Goal: Check status

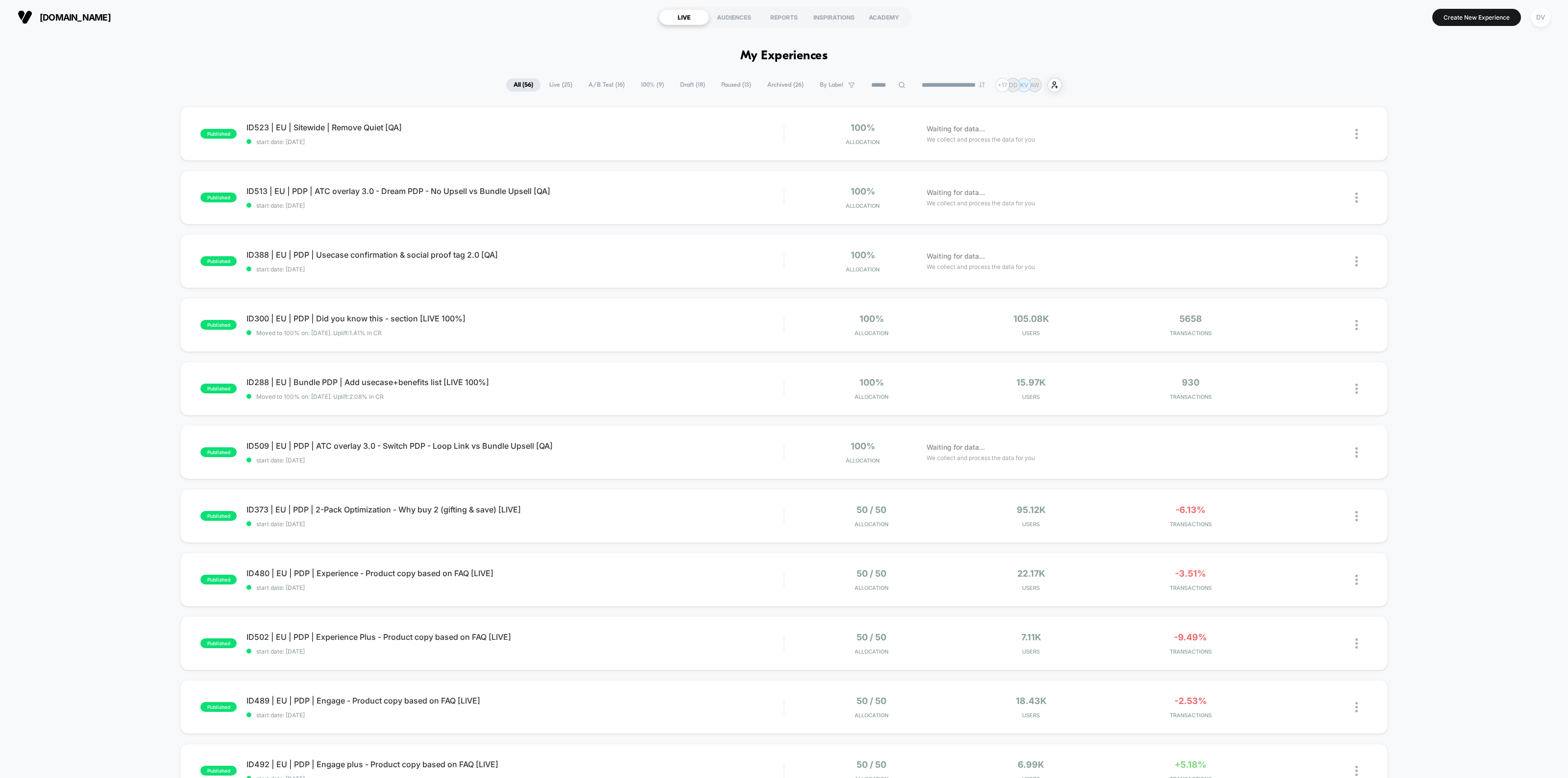
click at [898, 84] on icon at bounding box center [902, 85] width 8 height 8
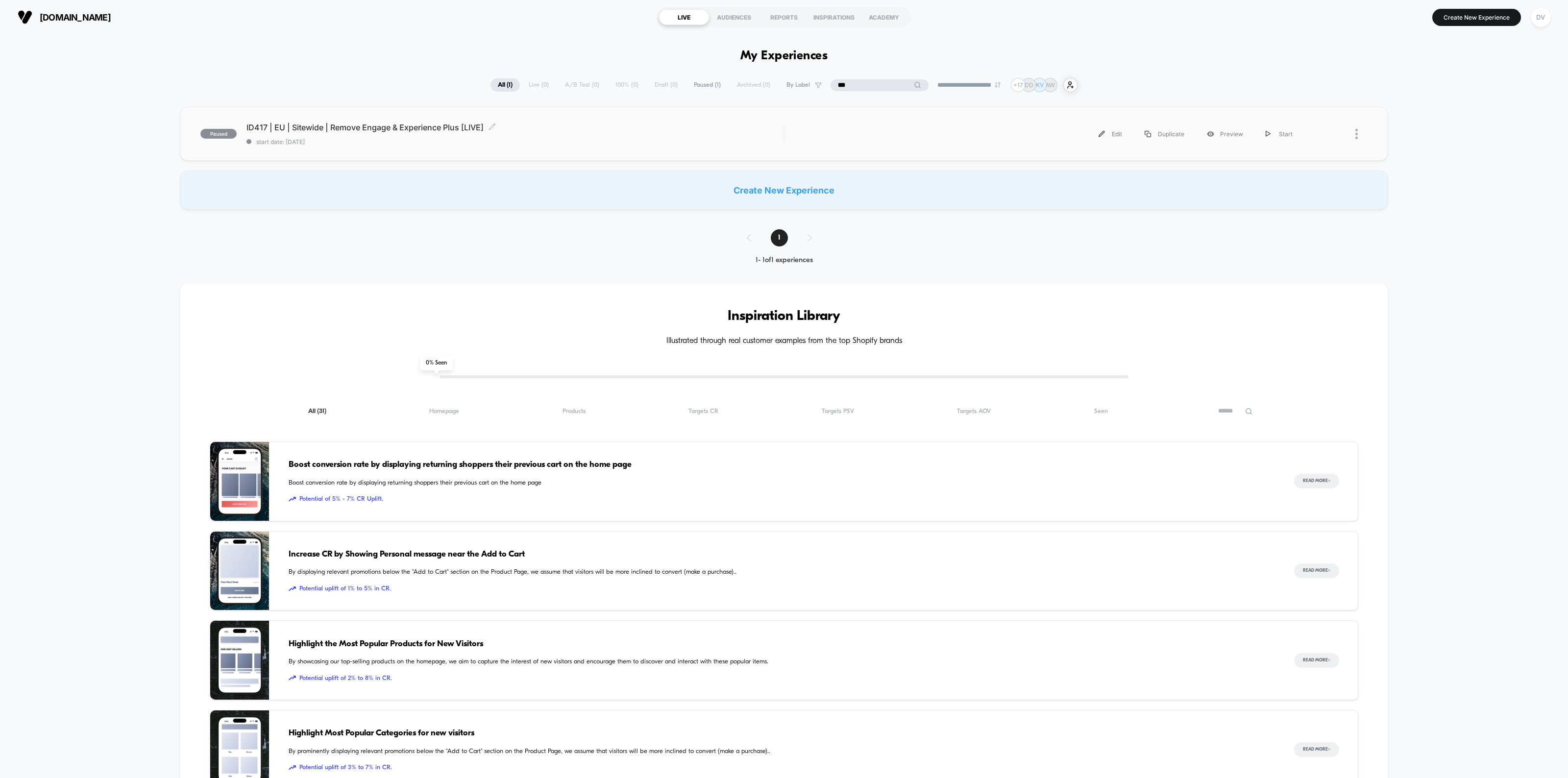
type input "***"
click at [379, 126] on span "ID417 | EU | Sitewide | Remove Engage & Experience Plus [LIVE] Click to edit ex…" at bounding box center [515, 127] width 537 height 10
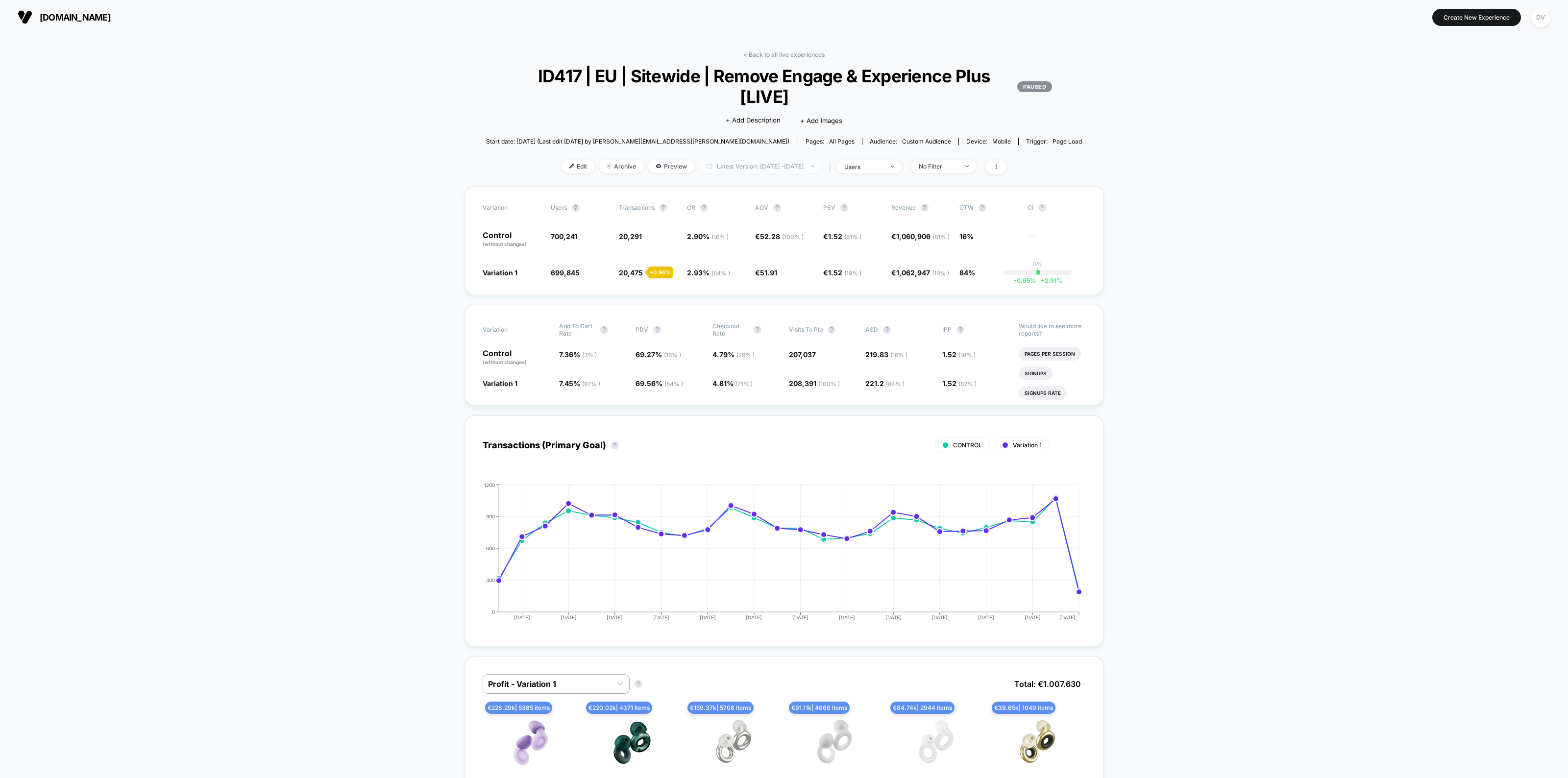
click at [775, 164] on span "Latest Version: [DATE] - [DATE]" at bounding box center [760, 166] width 123 height 13
click at [702, 305] on button "Overall" at bounding box center [690, 308] width 27 height 9
click at [746, 346] on button "Apply" at bounding box center [760, 354] width 166 height 17
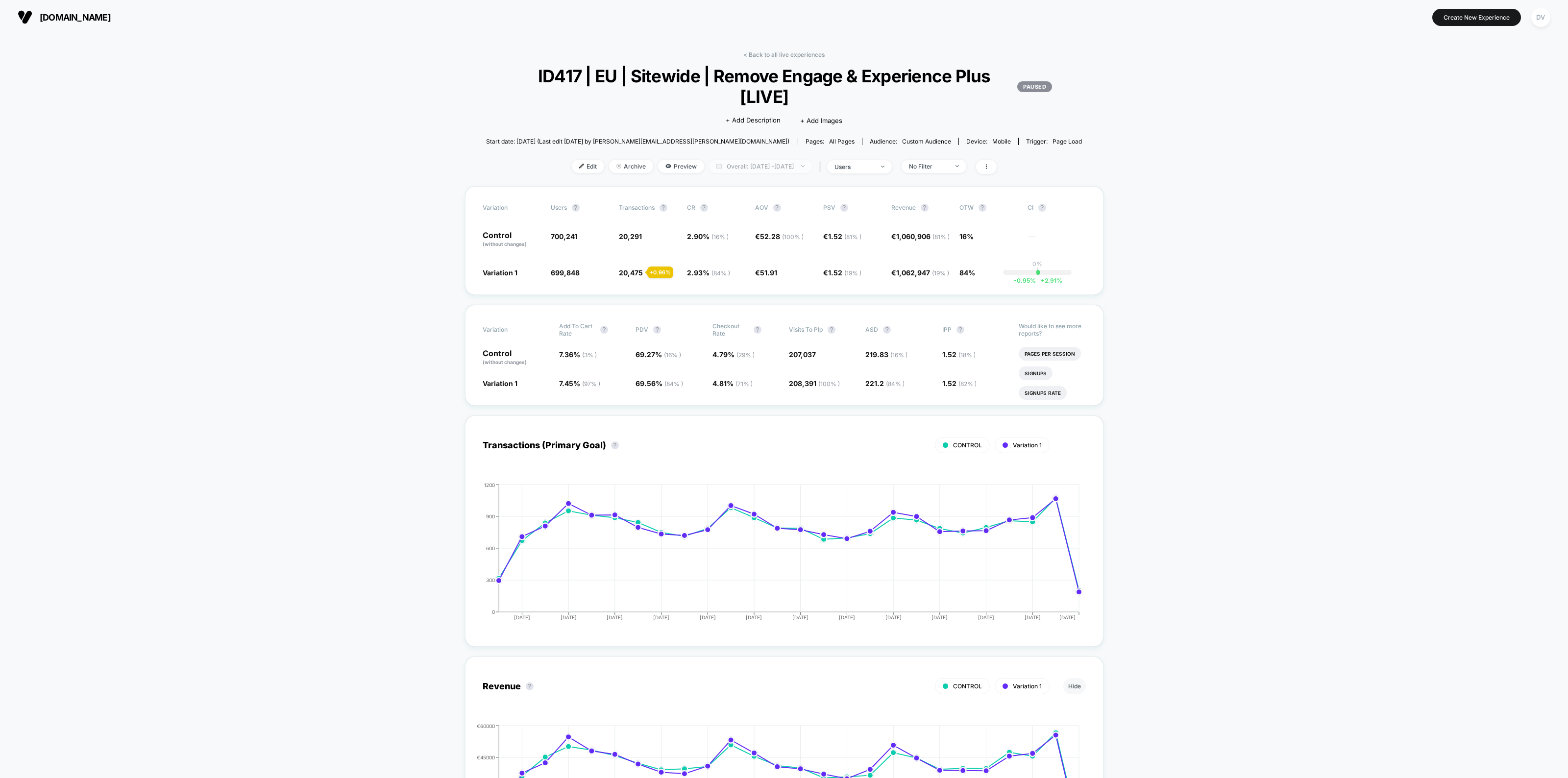
click at [765, 162] on span "Overall: [DATE] - [DATE]" at bounding box center [760, 166] width 103 height 13
